Goal: Task Accomplishment & Management: Manage account settings

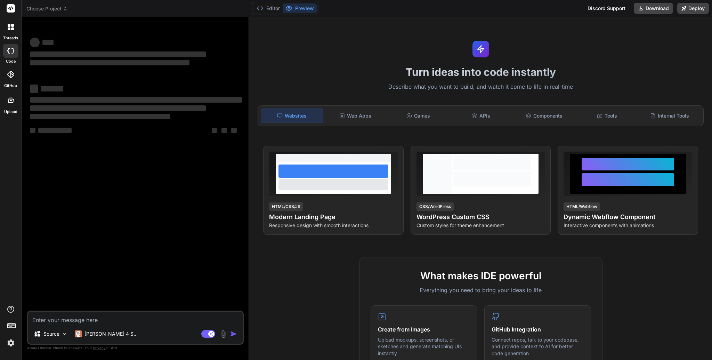
click at [13, 30] on div at bounding box center [10, 27] width 15 height 15
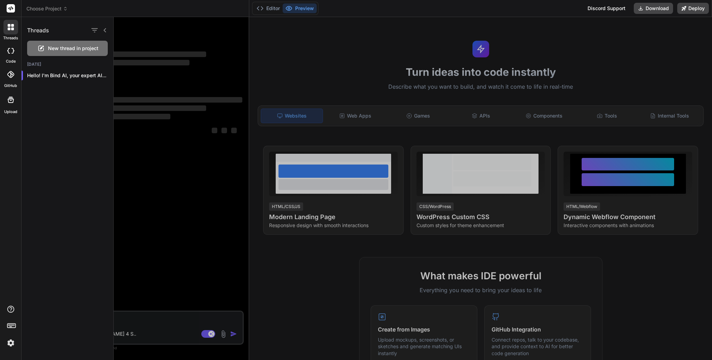
click at [15, 50] on div at bounding box center [10, 51] width 15 height 14
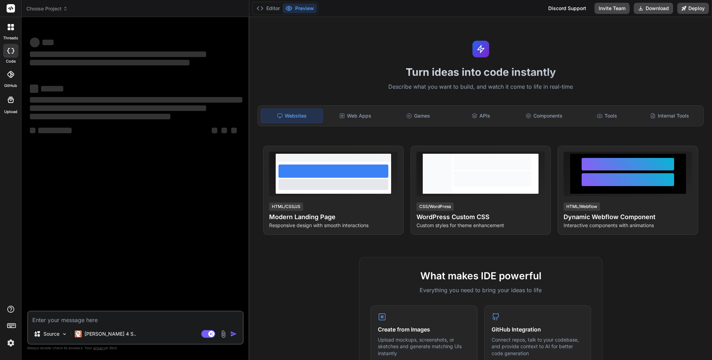
click at [13, 52] on icon at bounding box center [12, 51] width 3 height 6
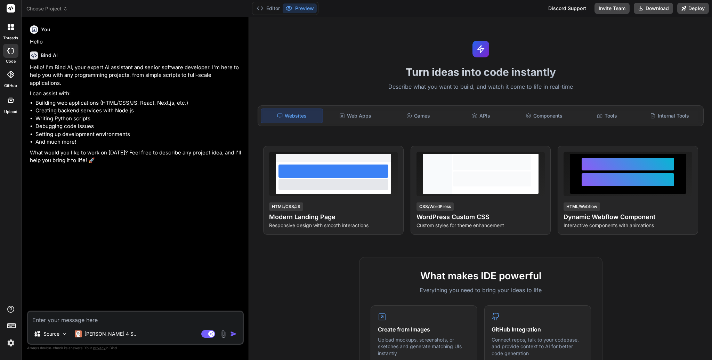
click at [11, 343] on img at bounding box center [11, 343] width 12 height 12
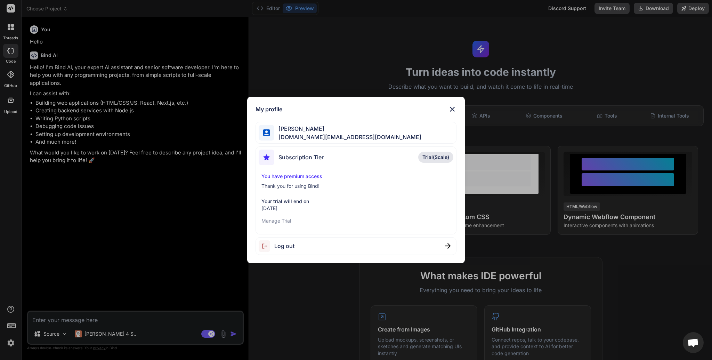
click at [282, 221] on p "Manage Trial" at bounding box center [355, 220] width 189 height 7
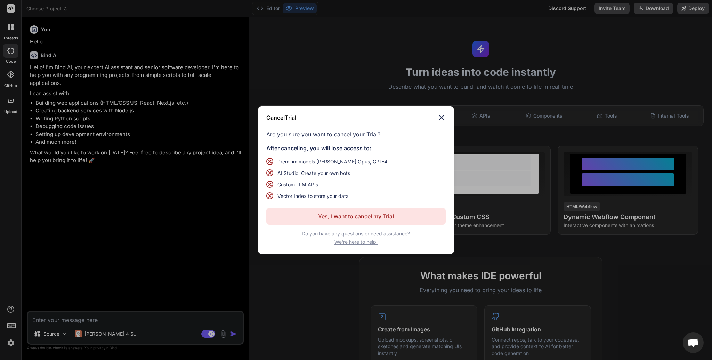
click at [337, 216] on p "Yes, I want to cancel my Trial" at bounding box center [356, 216] width 76 height 8
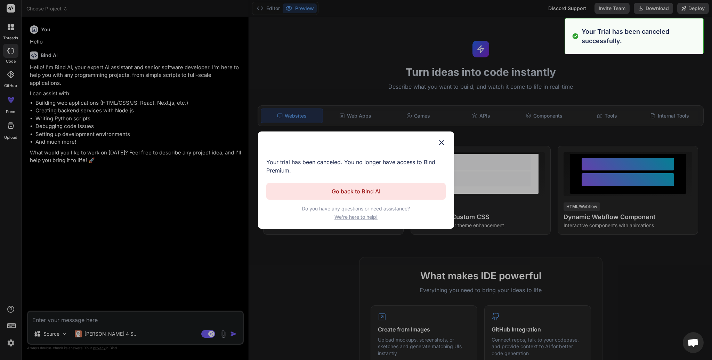
type textarea "x"
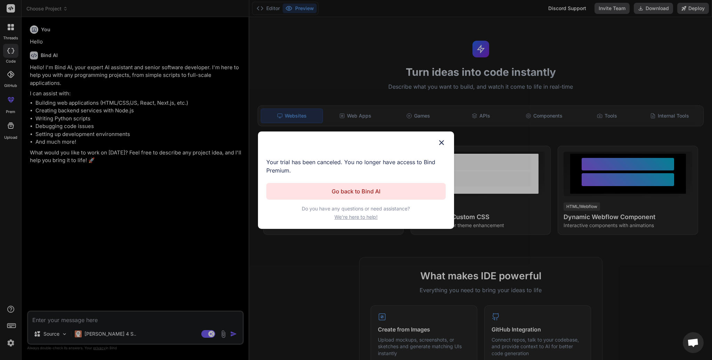
click at [405, 194] on button "Go back to Bind AI" at bounding box center [355, 191] width 179 height 17
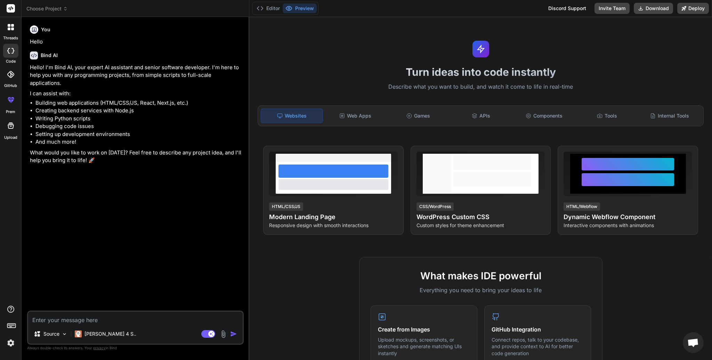
click at [3, 343] on div at bounding box center [10, 327] width 21 height 44
click at [7, 342] on img at bounding box center [11, 343] width 12 height 12
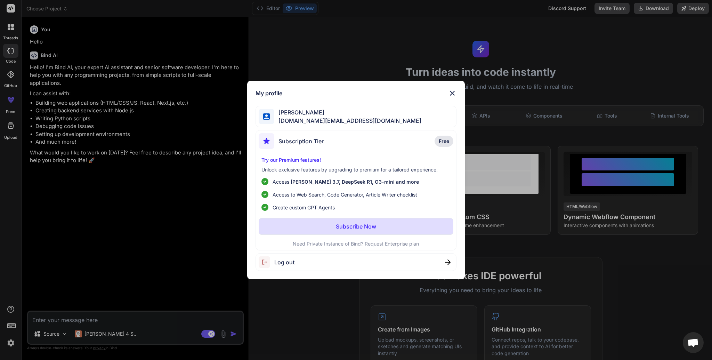
click at [313, 118] on span "[DOMAIN_NAME][EMAIL_ADDRESS][DOMAIN_NAME]" at bounding box center [347, 120] width 147 height 8
click at [453, 92] on img at bounding box center [452, 93] width 8 height 8
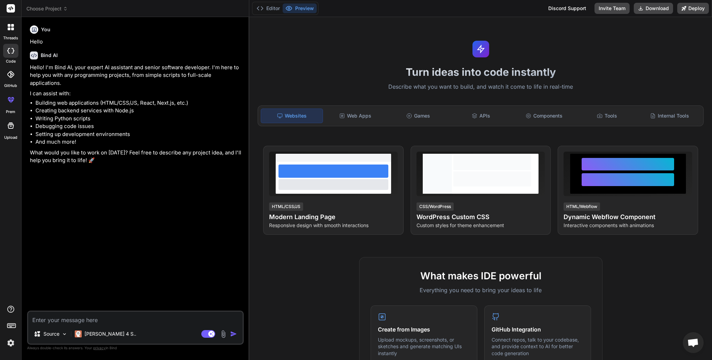
click at [11, 338] on img at bounding box center [11, 343] width 12 height 12
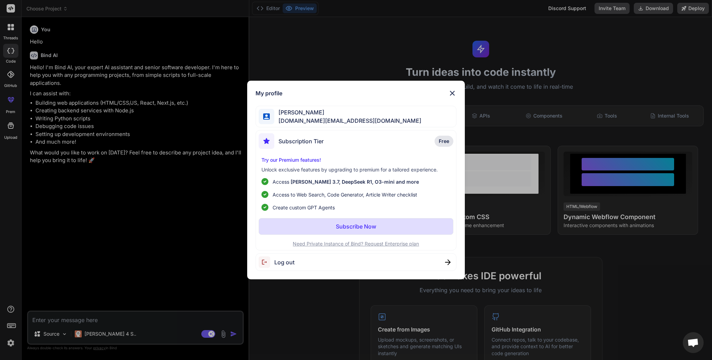
click at [11, 341] on div "My profile [PERSON_NAME] [DOMAIN_NAME][EMAIL_ADDRESS][DOMAIN_NAME] Subscription…" at bounding box center [356, 180] width 712 height 360
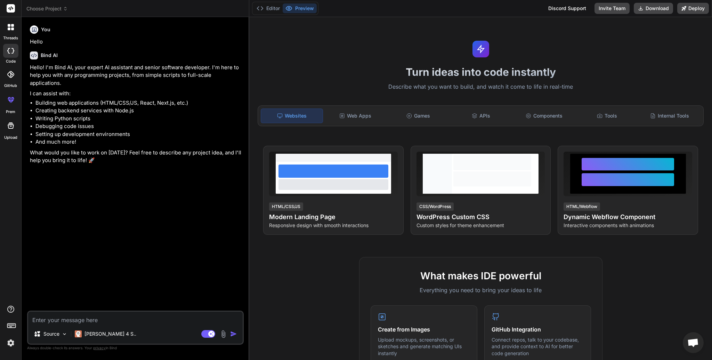
click at [11, 341] on img at bounding box center [11, 343] width 12 height 12
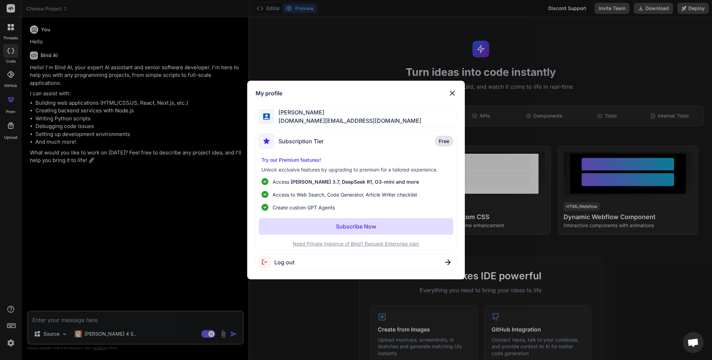
click at [11, 341] on div "My profile [PERSON_NAME] [DOMAIN_NAME][EMAIL_ADDRESS][DOMAIN_NAME] Subscription…" at bounding box center [356, 180] width 712 height 360
